Goal: Navigation & Orientation: Find specific page/section

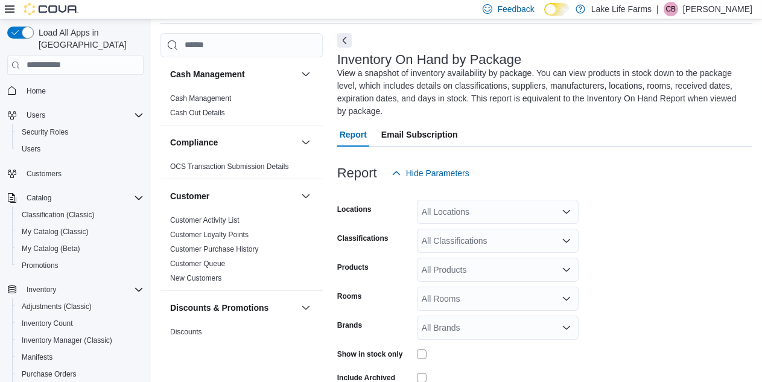
scroll to position [53, 0]
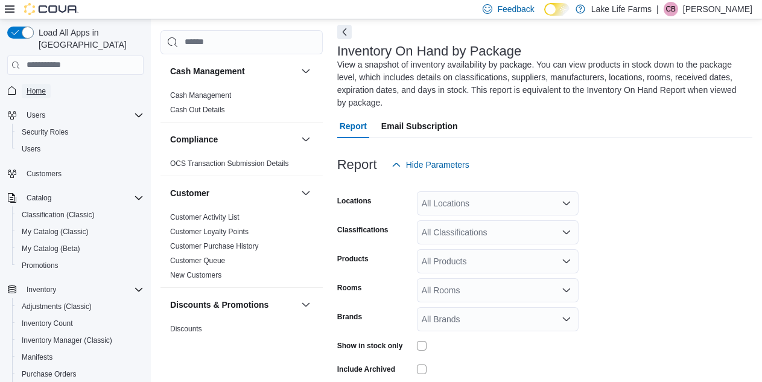
click at [40, 86] on span "Home" at bounding box center [36, 91] width 19 height 10
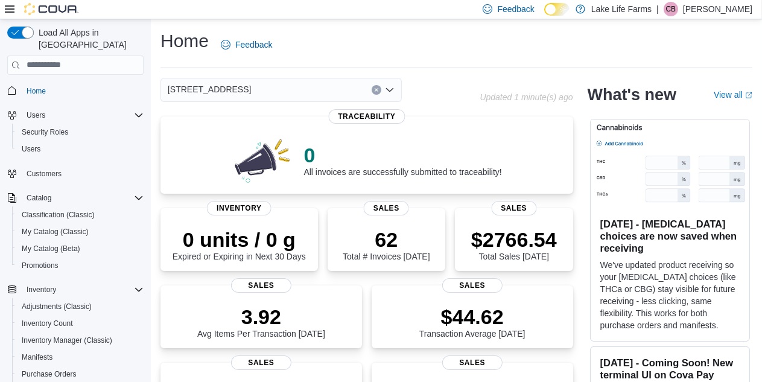
click at [300, 91] on div "[STREET_ADDRESS]" at bounding box center [281, 90] width 241 height 24
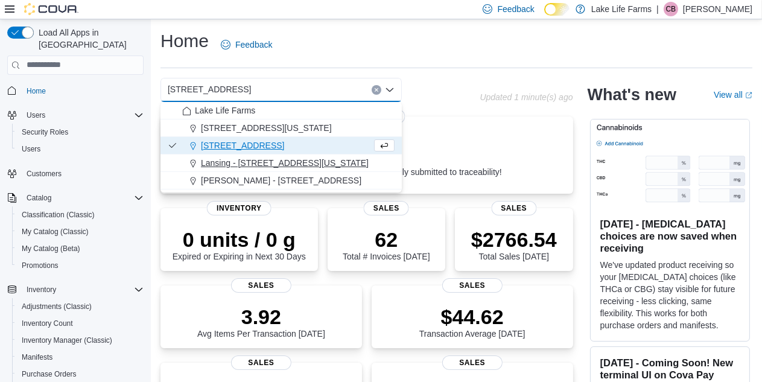
click at [220, 157] on span "Lansing - [STREET_ADDRESS][US_STATE]" at bounding box center [285, 163] width 168 height 12
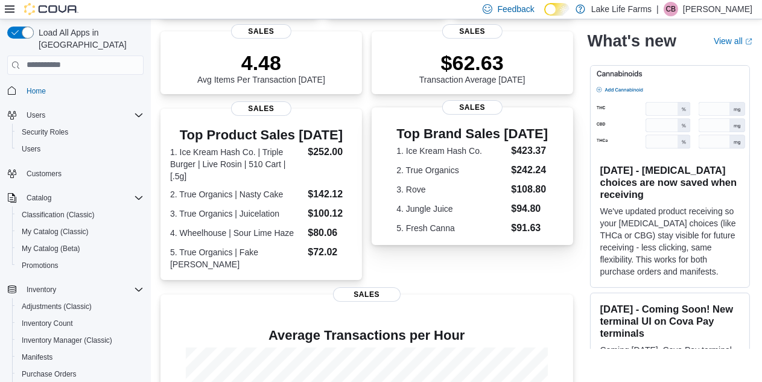
scroll to position [95, 0]
